Goal: Information Seeking & Learning: Compare options

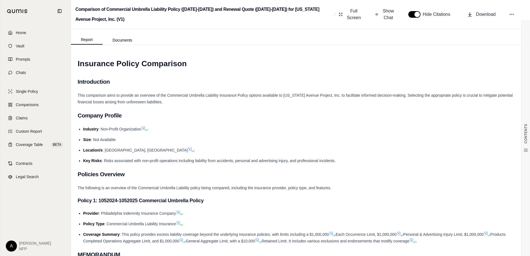
scroll to position [807, 0]
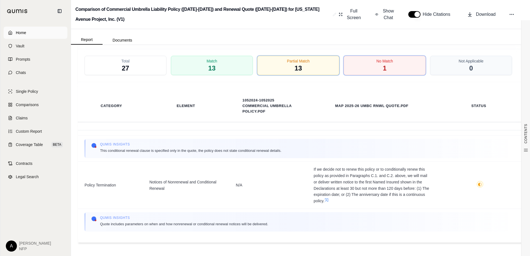
click at [21, 34] on span "Home" at bounding box center [21, 33] width 10 height 6
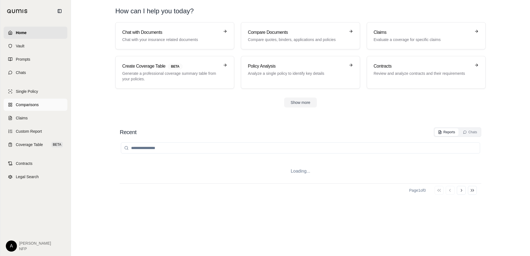
click at [24, 105] on span "Comparisons" at bounding box center [27, 105] width 23 height 6
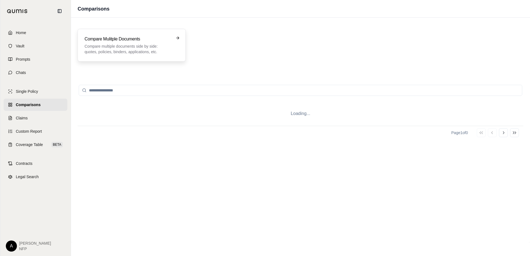
click at [102, 50] on p "Compare multiple documents side by side: quotes, policies, binders, application…" at bounding box center [128, 49] width 86 height 11
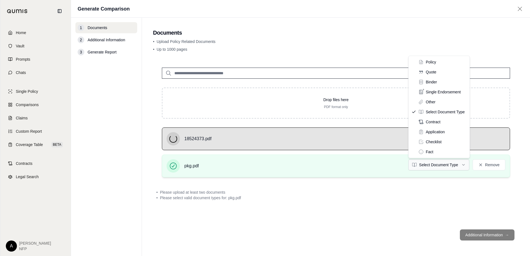
click at [442, 165] on html "Home Vault Prompts Chats Single Policy Comparisons Claims Custom Report Coverag…" at bounding box center [265, 128] width 530 height 256
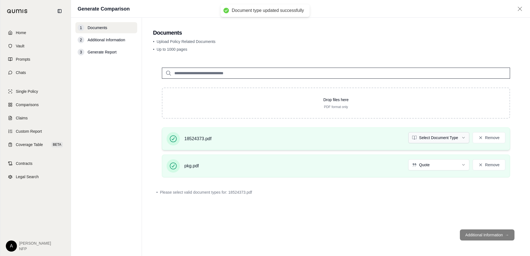
click at [432, 134] on html "Document type updated successfully Home Vault Prompts Chats Single Policy Compa…" at bounding box center [265, 128] width 530 height 256
click at [492, 236] on footer "Additional Information →" at bounding box center [336, 235] width 366 height 20
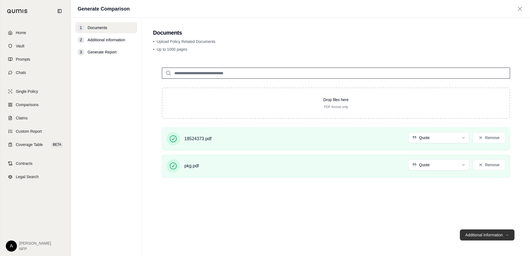
click at [499, 237] on button "Additional Information →" at bounding box center [487, 234] width 55 height 11
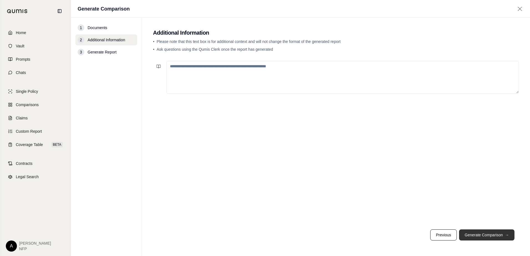
click at [499, 237] on button "Generate Comparison →" at bounding box center [486, 234] width 55 height 11
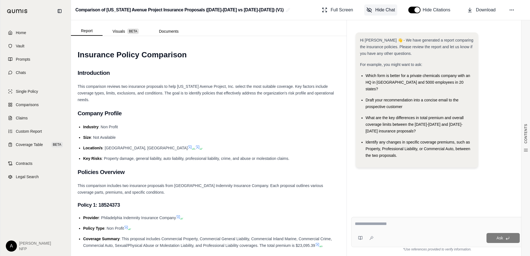
click at [381, 11] on span "Hide Chat" at bounding box center [385, 10] width 20 height 7
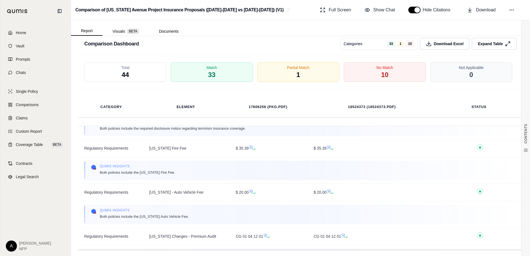
scroll to position [2167, 0]
